Goal: Register for event/course

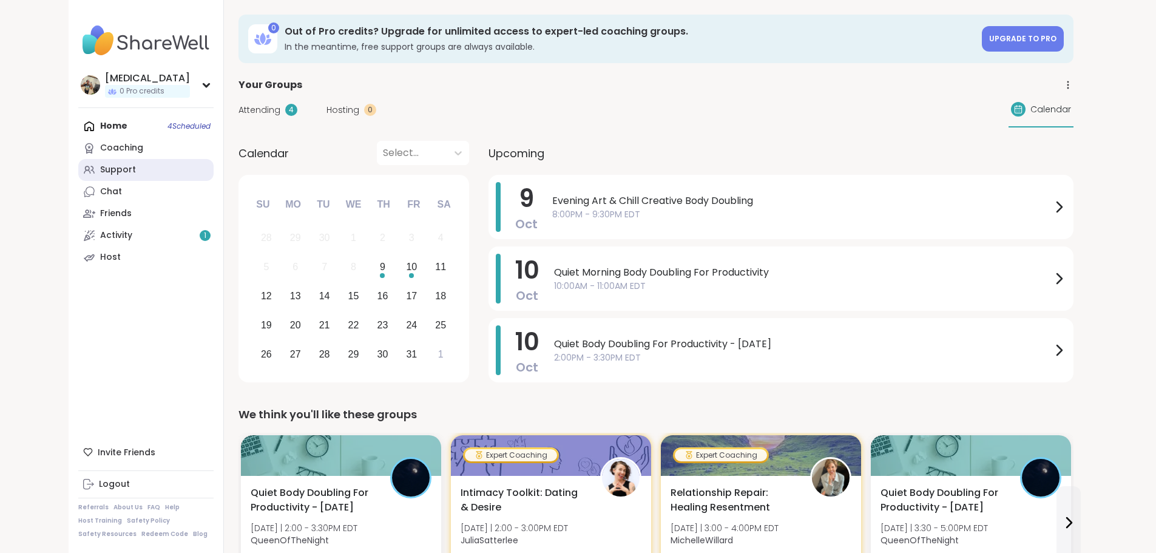
click at [84, 166] on link "Support" at bounding box center [145, 170] width 135 height 22
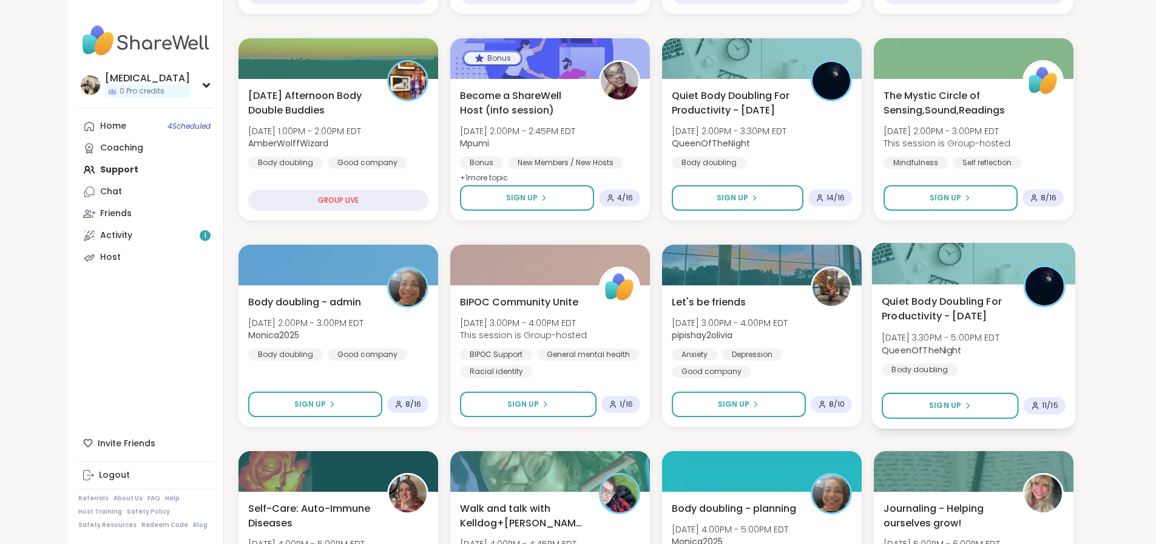
scroll to position [364, 0]
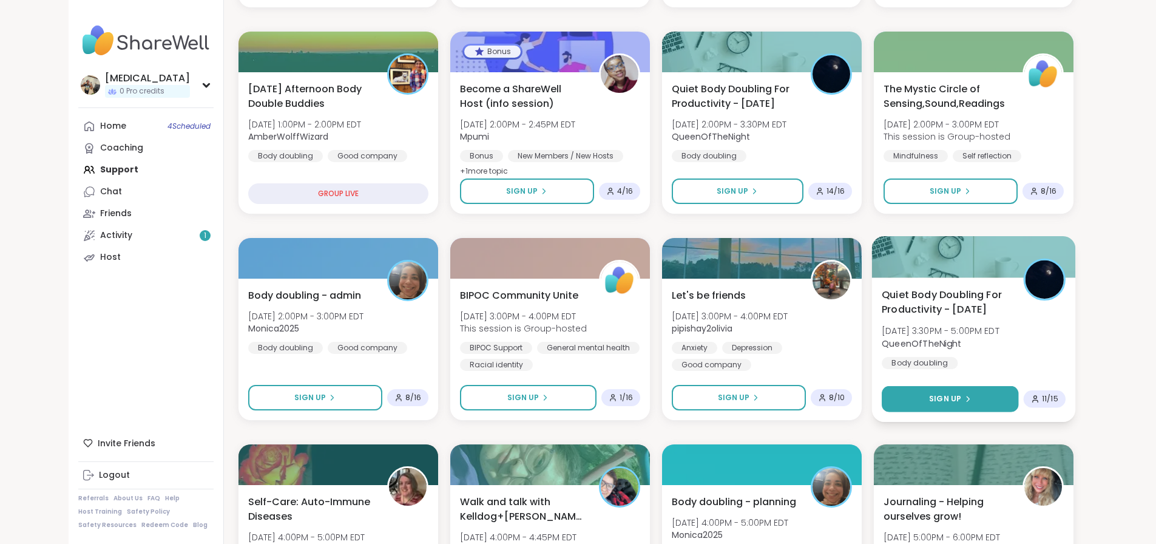
click at [1018, 408] on button "Sign Up" at bounding box center [949, 399] width 136 height 26
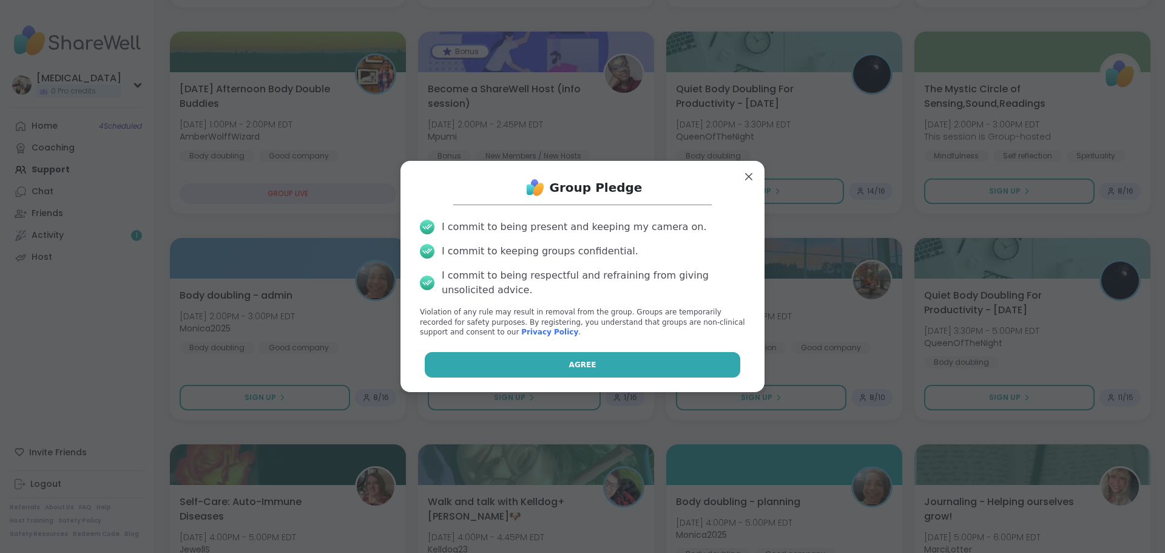
click at [633, 360] on button "Agree" at bounding box center [583, 364] width 316 height 25
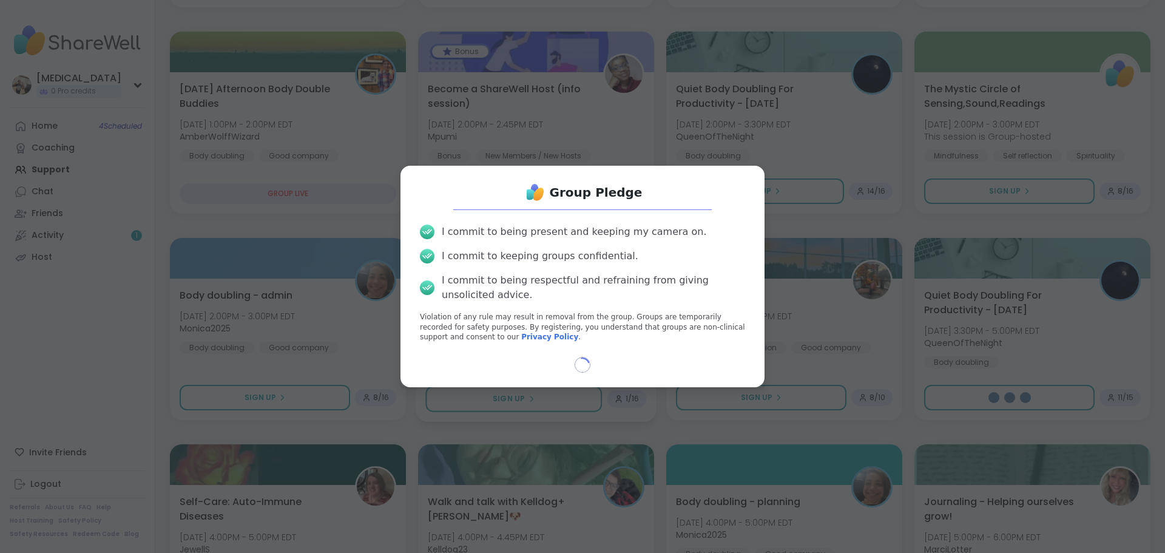
select select "**"
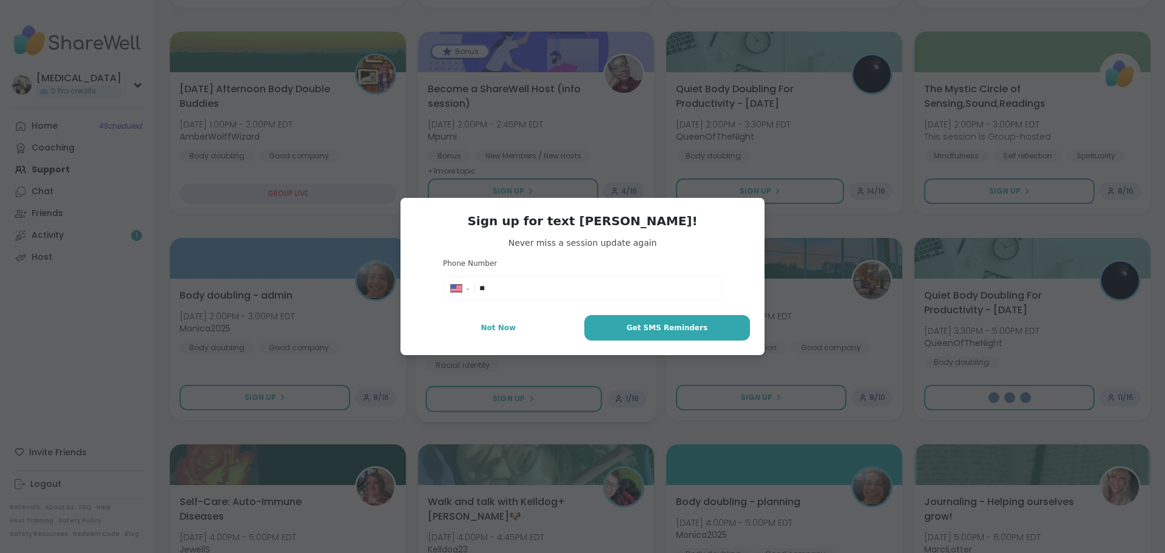
click at [517, 337] on button "Not Now" at bounding box center [498, 327] width 167 height 25
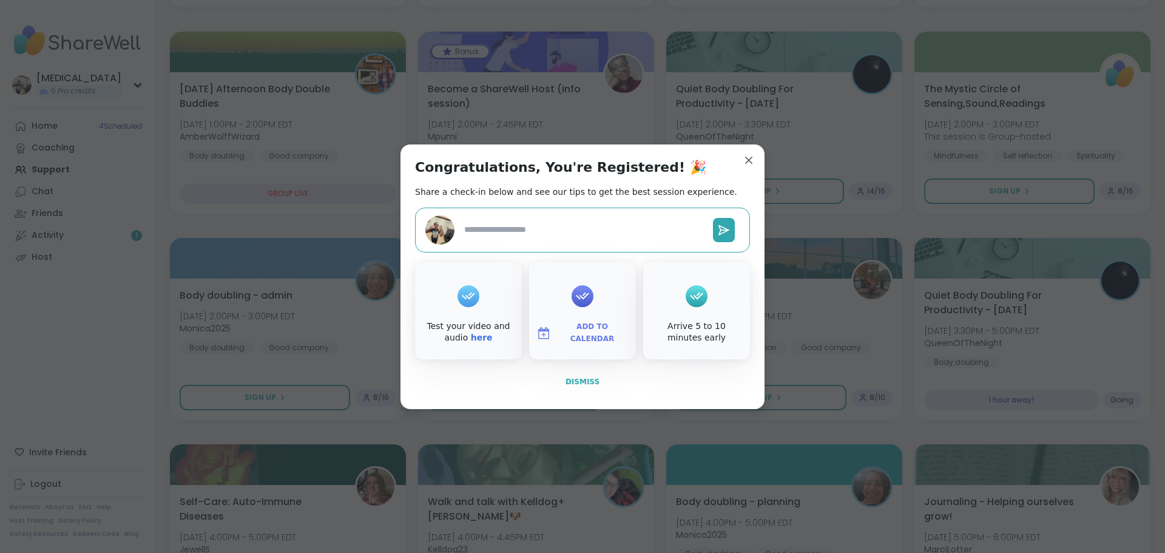
type textarea "*"
click at [550, 377] on button "Dismiss" at bounding box center [582, 381] width 335 height 25
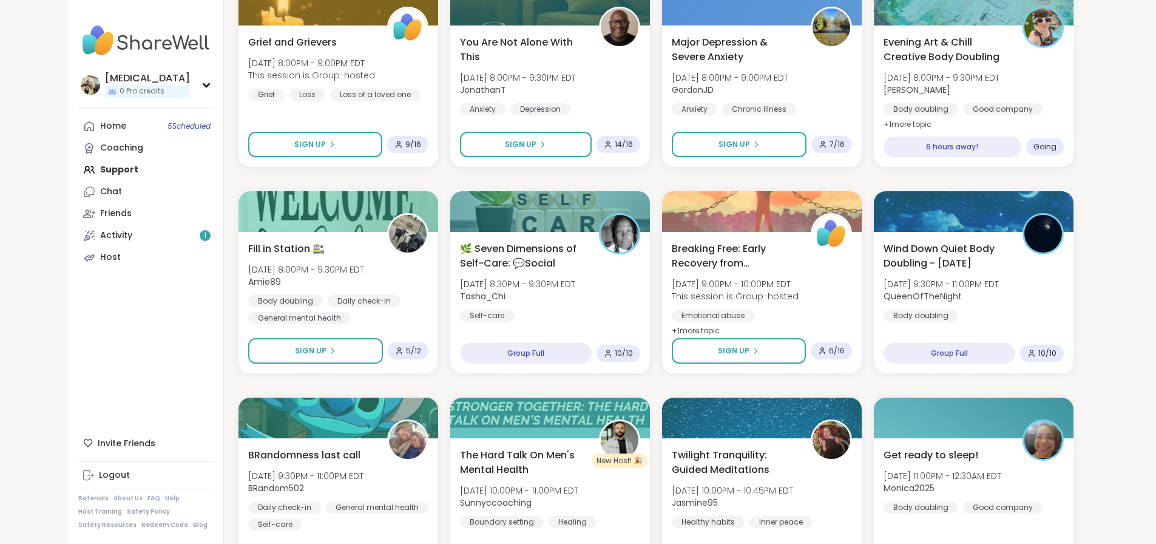
scroll to position [1517, 0]
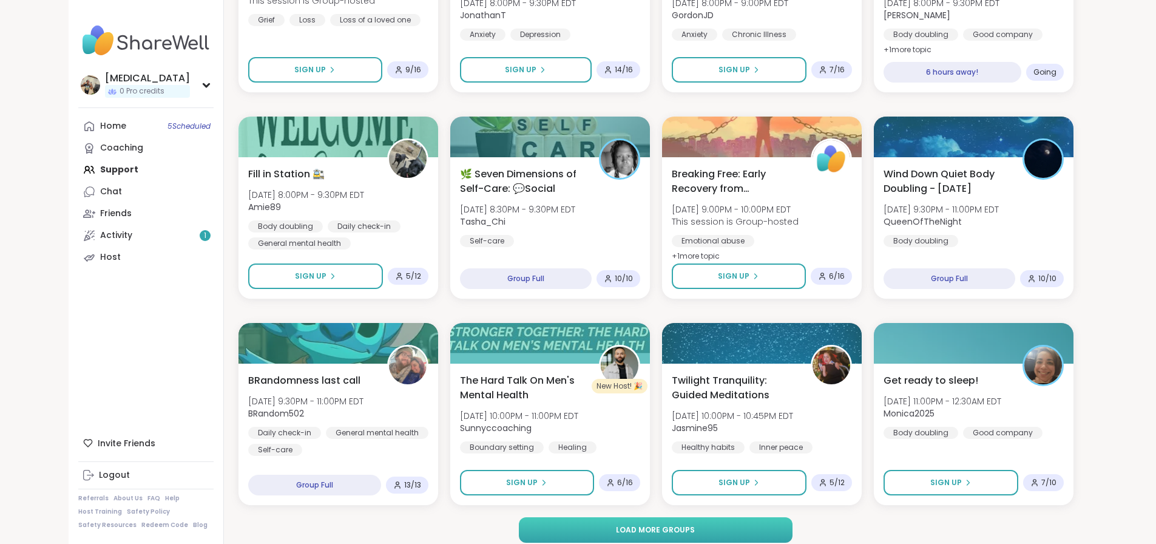
click at [789, 528] on button "Load more groups" at bounding box center [656, 529] width 274 height 25
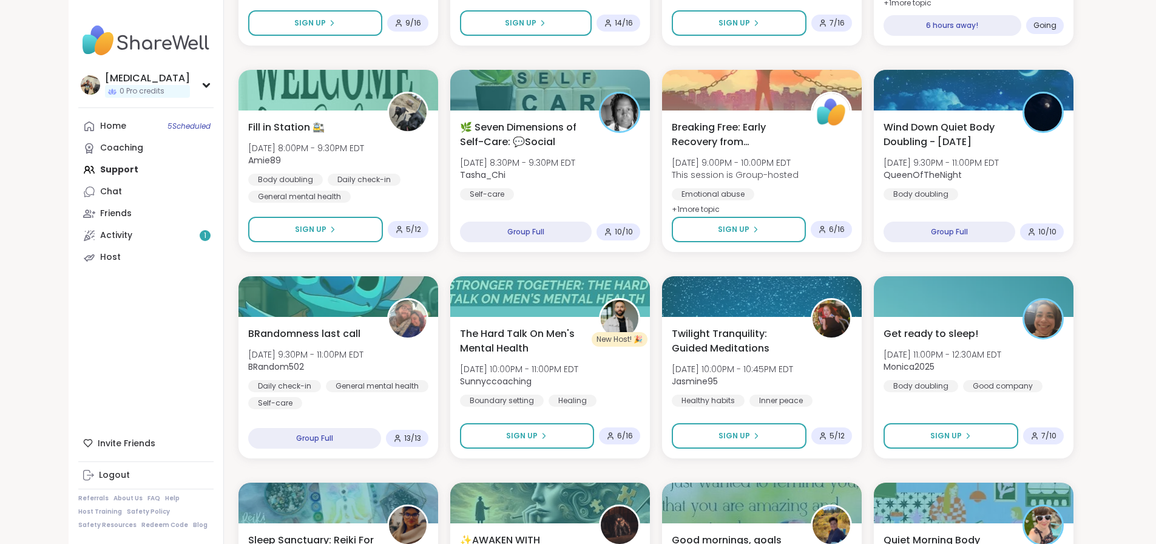
scroll to position [1577, 0]
